Goal: Communication & Community: Connect with others

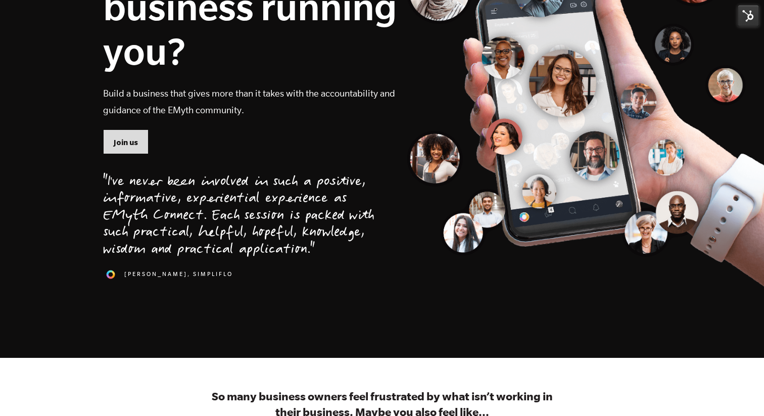
click at [122, 144] on span "Join us" at bounding box center [126, 142] width 24 height 11
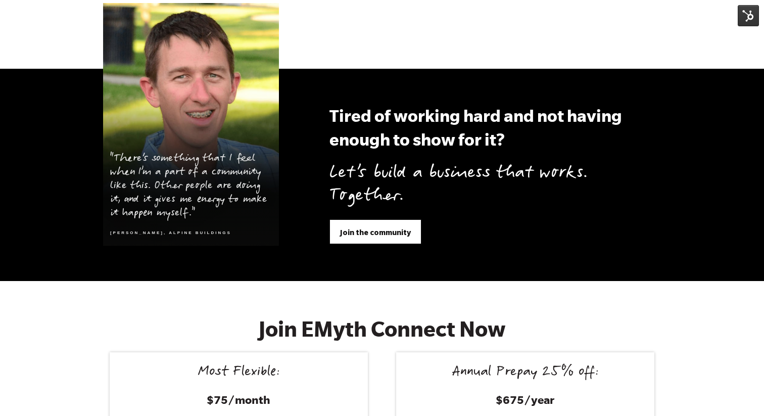
scroll to position [4155, 0]
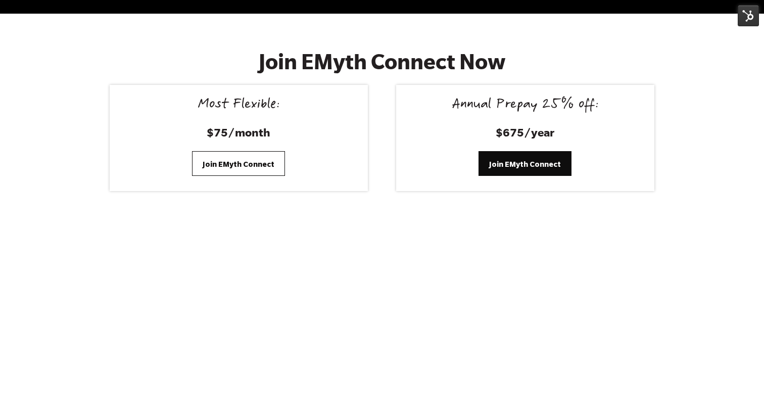
click at [246, 157] on link "Join EMyth Connect" at bounding box center [238, 163] width 93 height 24
